Goal: Transaction & Acquisition: Purchase product/service

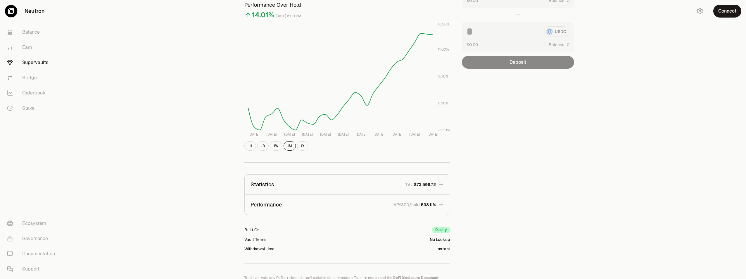
scroll to position [33, 0]
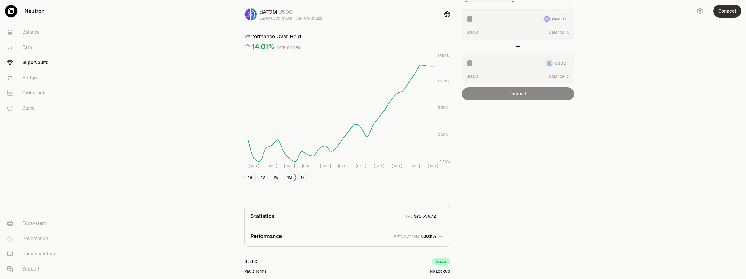
click at [730, 17] on button "Connect" at bounding box center [727, 11] width 28 height 13
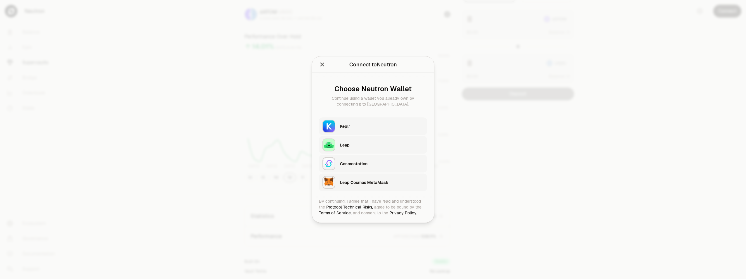
click at [370, 124] on div "Keplr" at bounding box center [382, 126] width 84 height 6
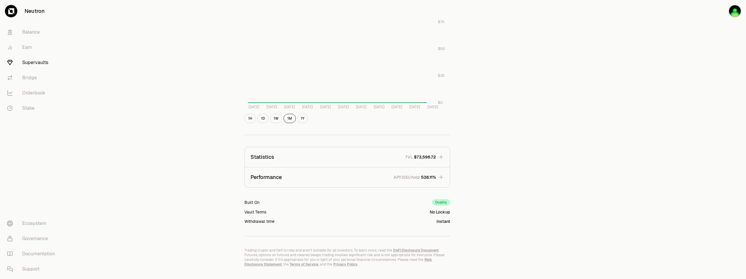
scroll to position [279, 0]
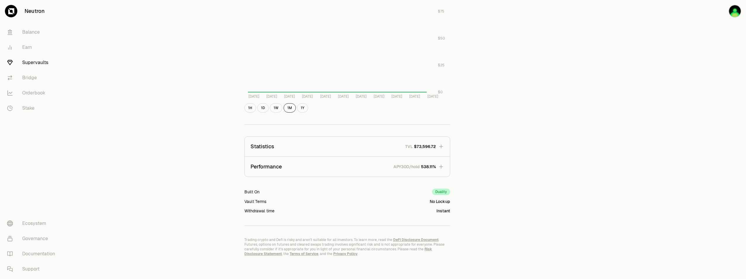
click at [442, 211] on div "Instant" at bounding box center [443, 211] width 14 height 6
click at [446, 193] on div "Duality" at bounding box center [441, 192] width 18 height 6
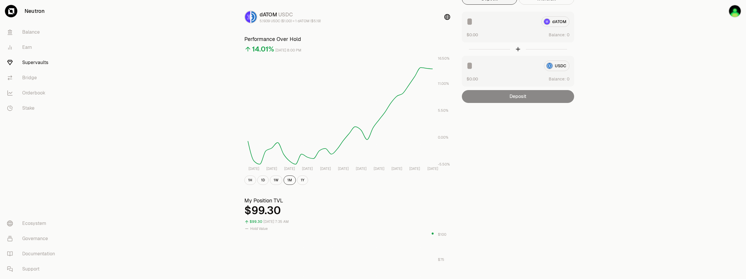
scroll to position [0, 0]
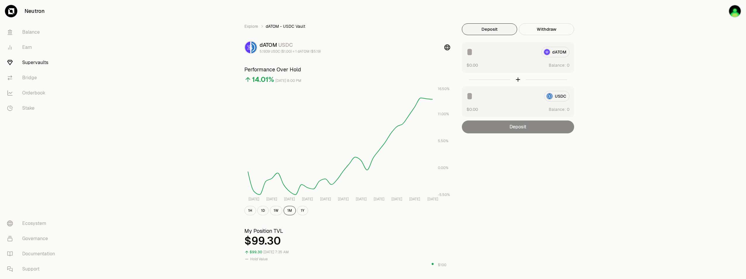
click at [28, 63] on link "Supervaults" at bounding box center [32, 62] width 61 height 15
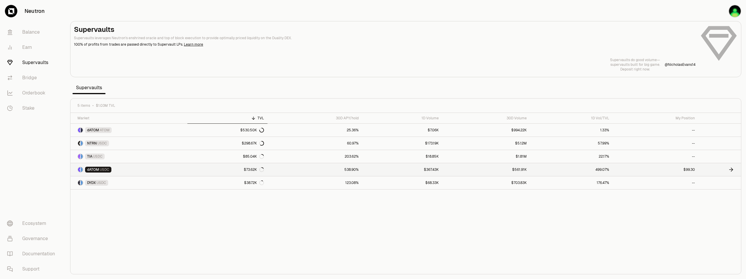
click at [295, 171] on link "538.90%" at bounding box center [315, 169] width 95 height 13
